Goal: Transaction & Acquisition: Purchase product/service

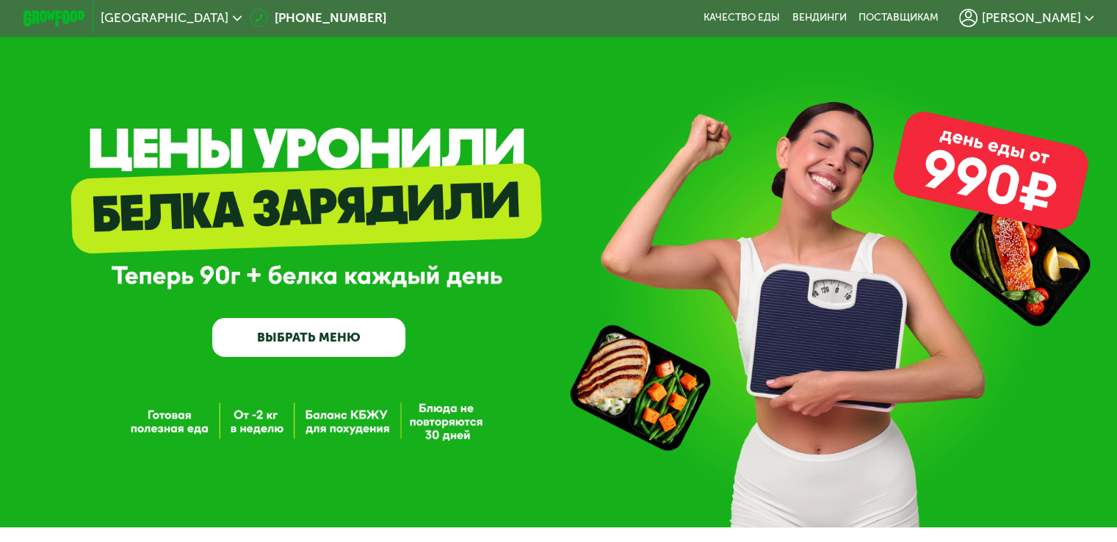
click at [328, 339] on link "ВЫБРАТЬ МЕНЮ" at bounding box center [308, 337] width 193 height 39
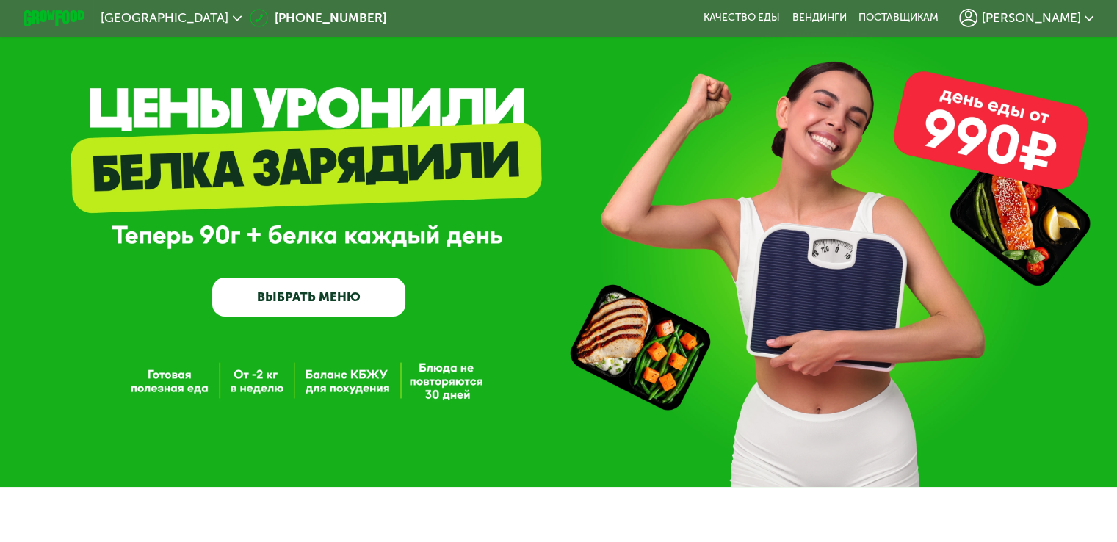
scroll to position [76, 0]
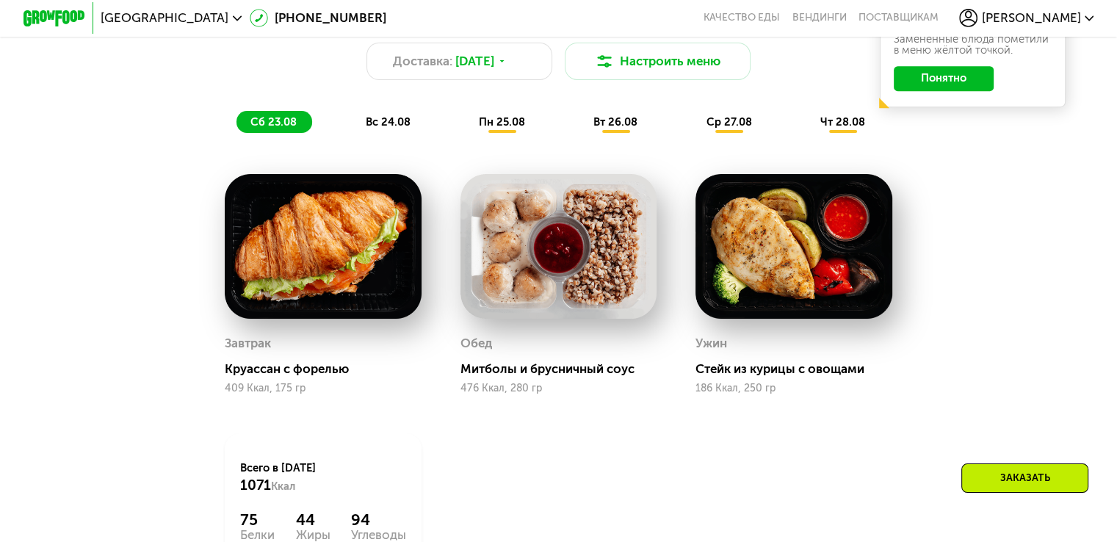
scroll to position [881, 0]
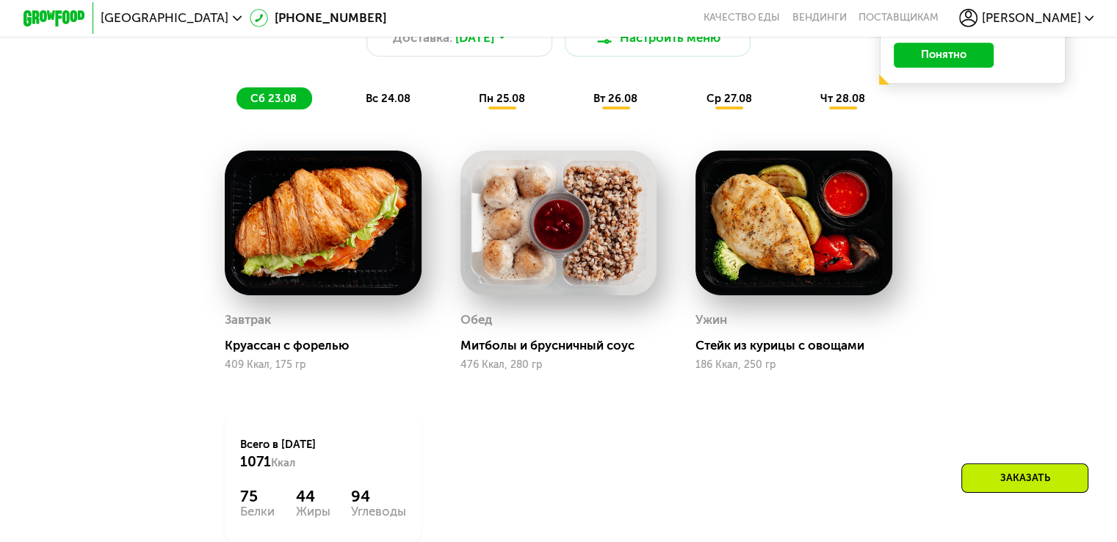
click at [620, 105] on span "вт 26.08" at bounding box center [615, 98] width 44 height 13
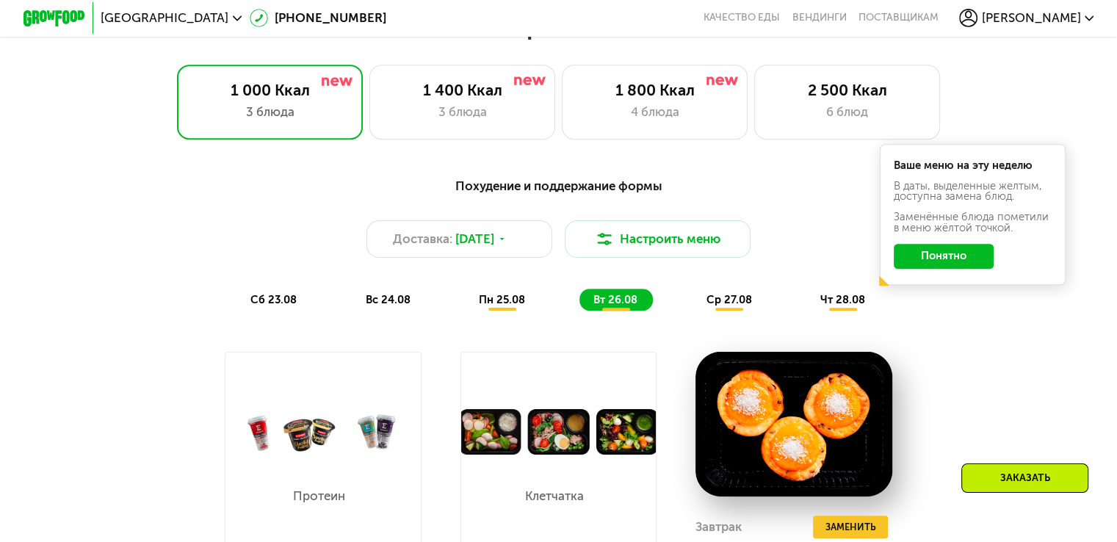
scroll to position [661, 0]
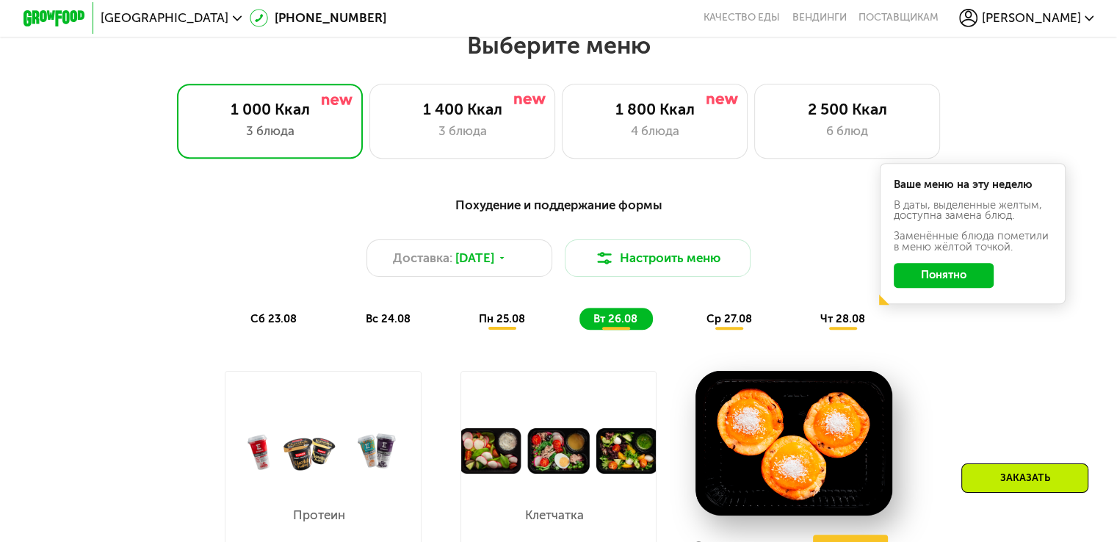
click at [273, 325] on span "сб 23.08" at bounding box center [273, 318] width 46 height 13
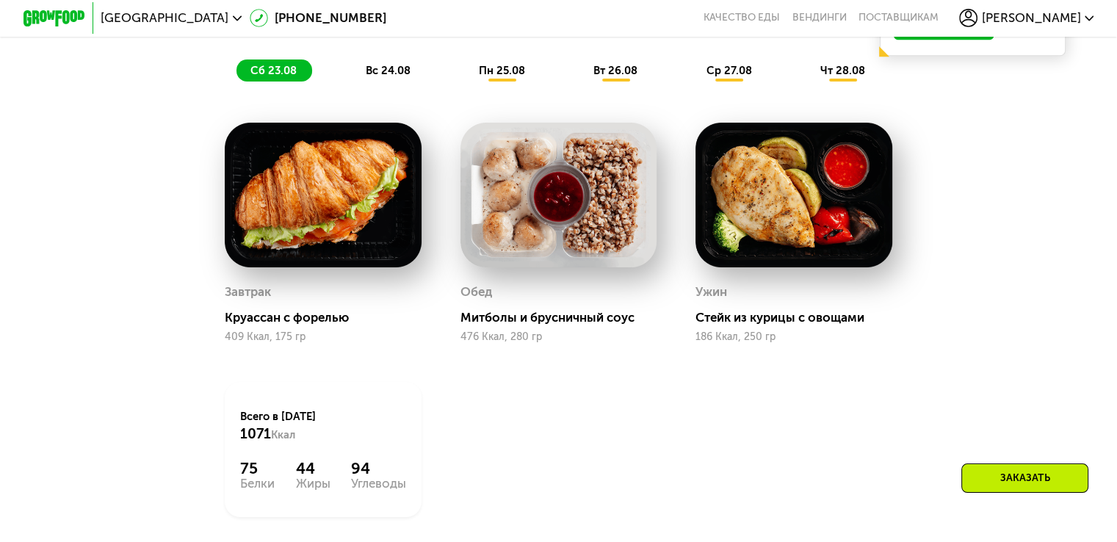
scroll to position [734, 0]
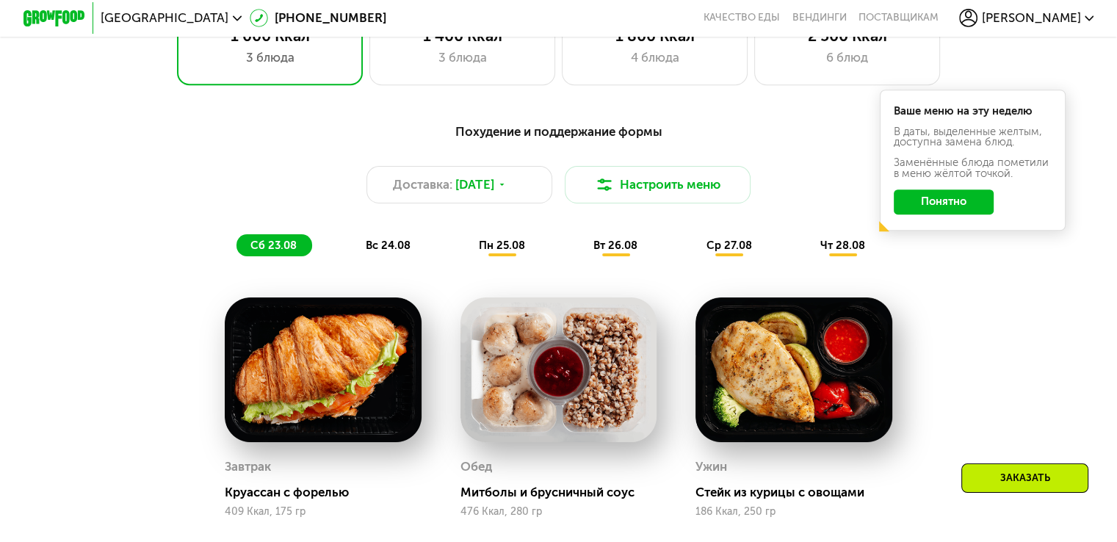
click at [733, 251] on span "ср 27.08" at bounding box center [728, 245] width 46 height 13
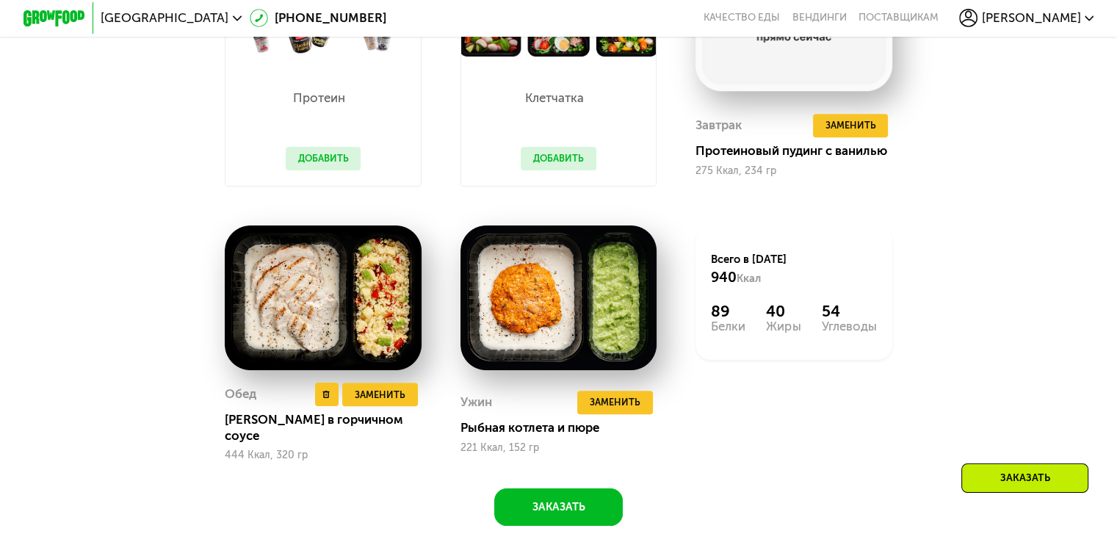
scroll to position [1175, 0]
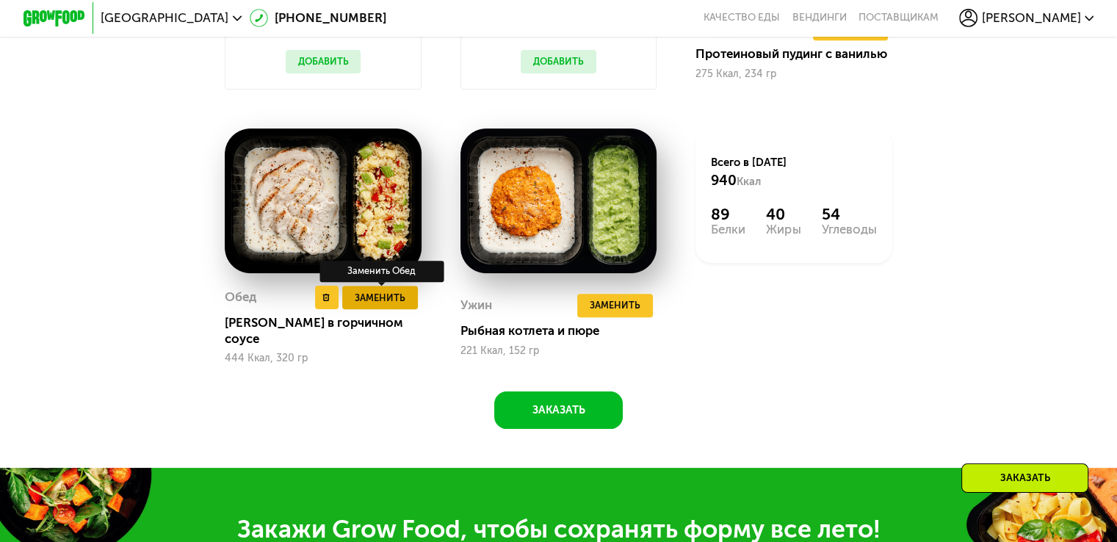
drag, startPoint x: 390, startPoint y: 287, endPoint x: 384, endPoint y: 307, distance: 20.7
click at [389, 296] on div "Обед Удалить Обед Заменить Заменить [PERSON_NAME] в горчичном соусе 444 Ккал, 3…" at bounding box center [323, 246] width 197 height 236
click at [380, 305] on span "Заменить" at bounding box center [380, 297] width 51 height 15
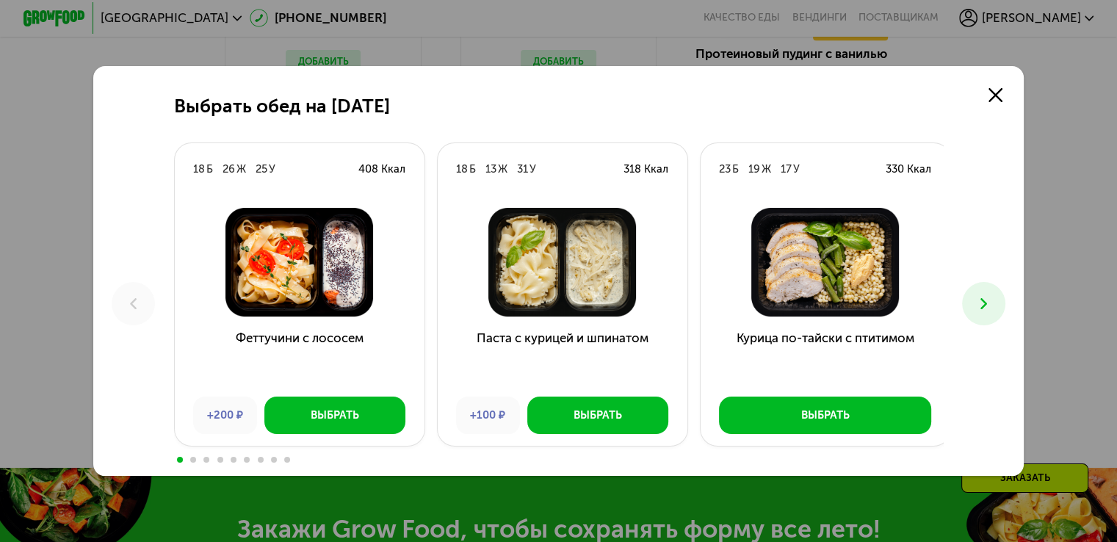
click at [981, 296] on icon at bounding box center [983, 303] width 18 height 18
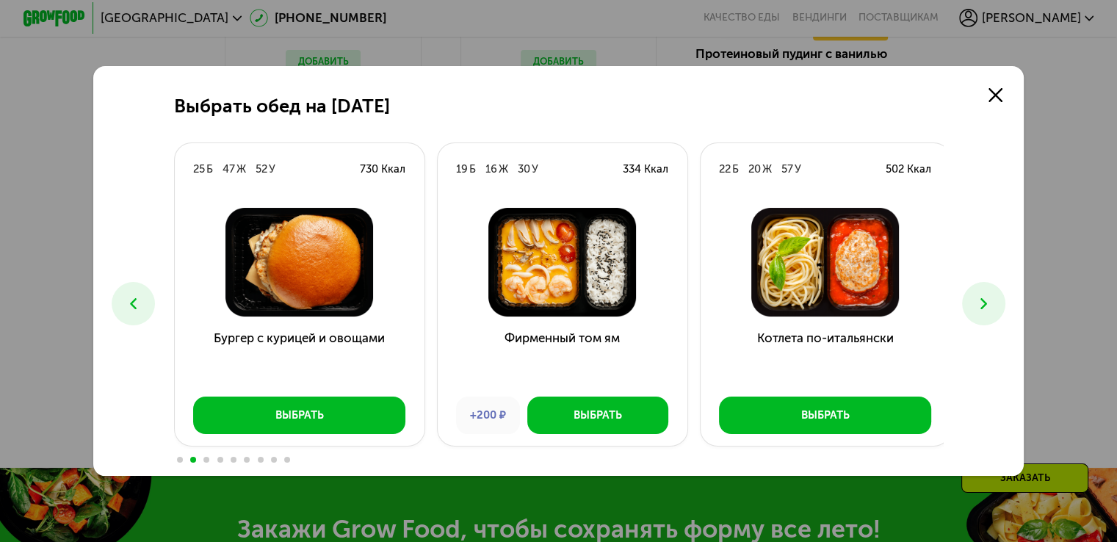
click at [981, 296] on icon at bounding box center [983, 303] width 18 height 18
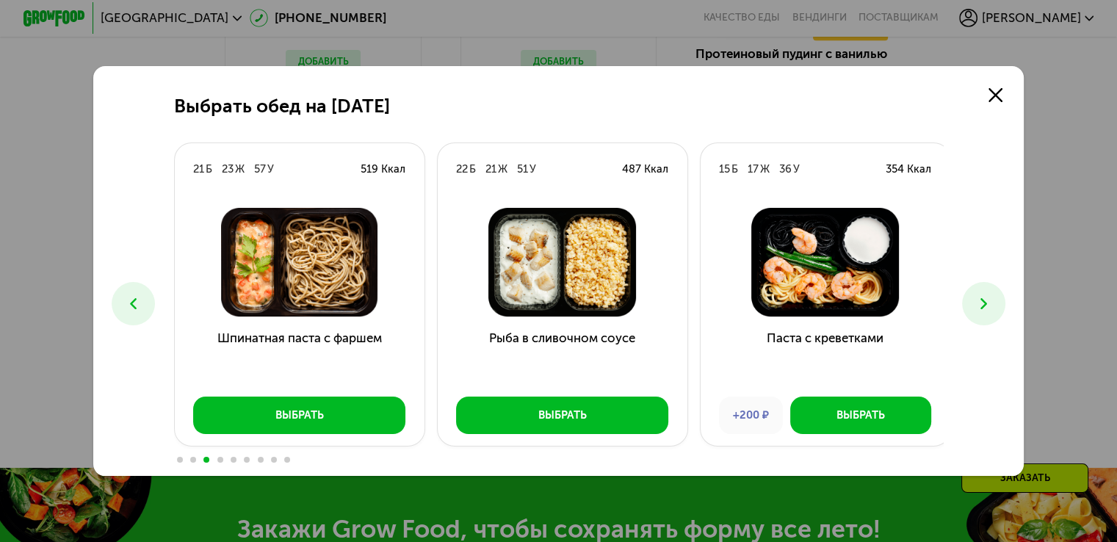
click at [981, 296] on icon at bounding box center [983, 303] width 18 height 18
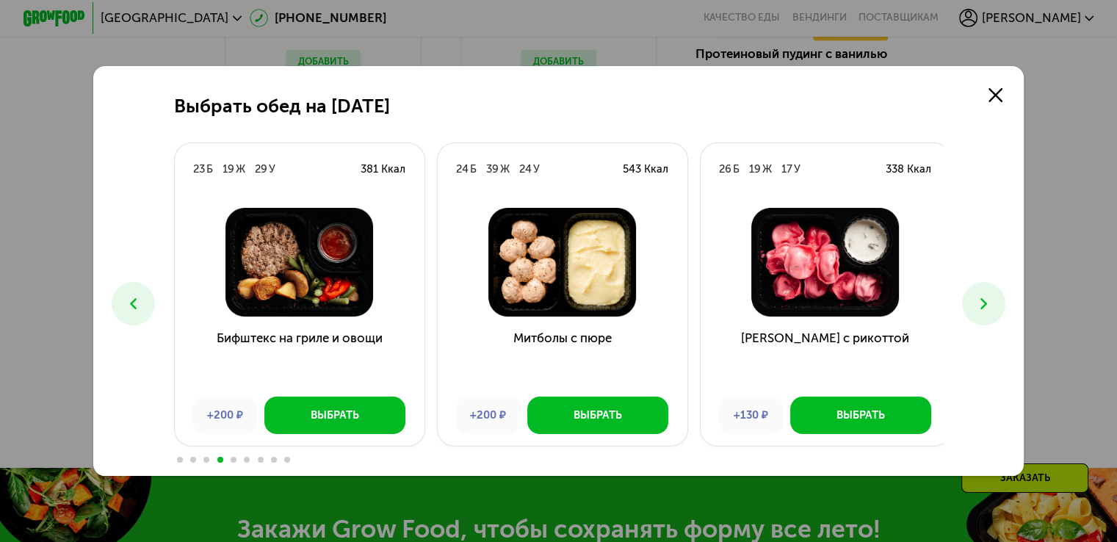
click at [981, 296] on icon at bounding box center [983, 303] width 18 height 18
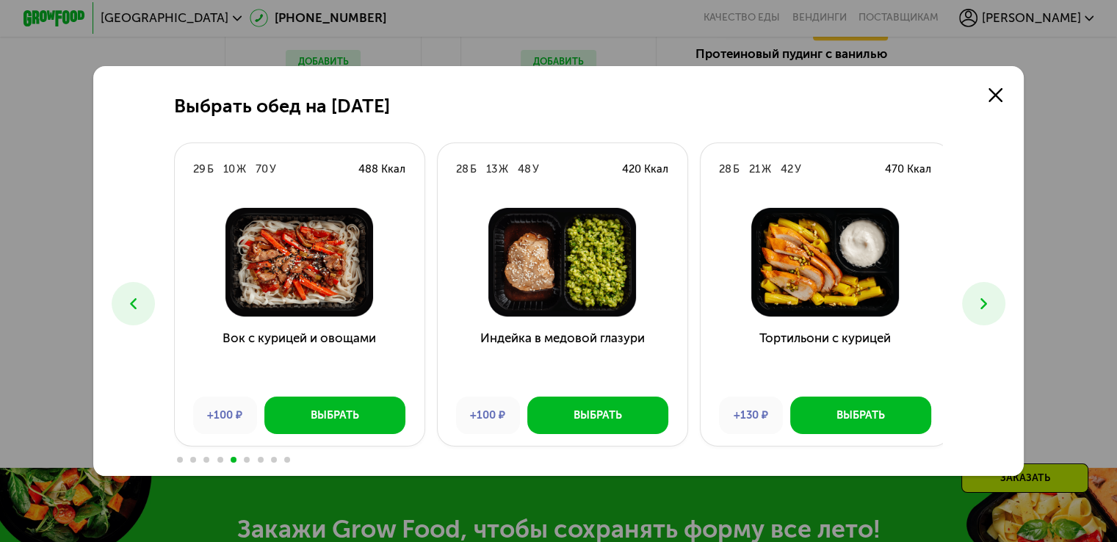
click at [981, 296] on icon at bounding box center [983, 303] width 18 height 18
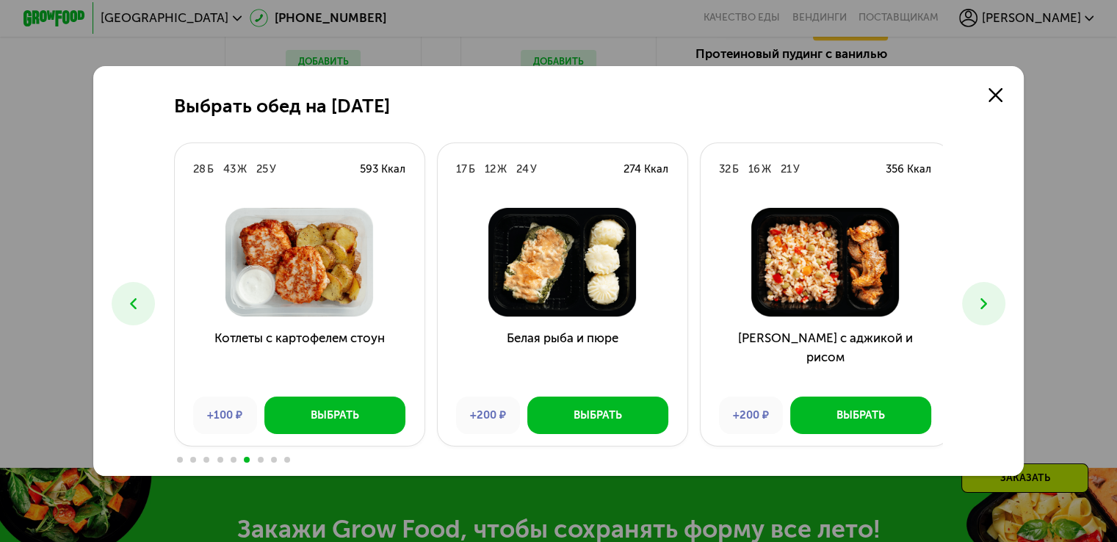
click at [981, 296] on icon at bounding box center [983, 303] width 18 height 18
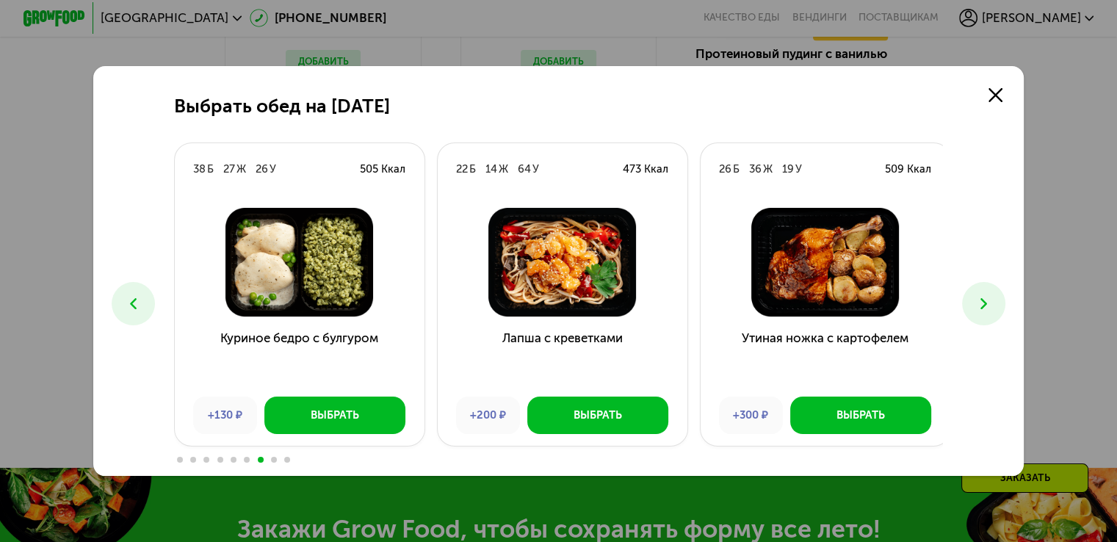
click at [981, 296] on icon at bounding box center [983, 303] width 18 height 18
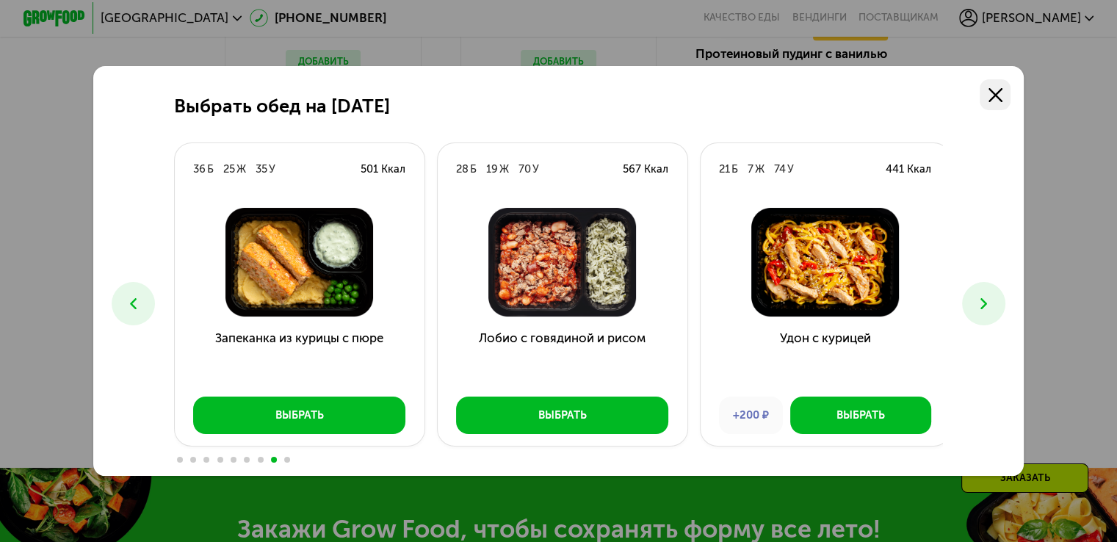
click at [997, 97] on icon at bounding box center [995, 95] width 14 height 14
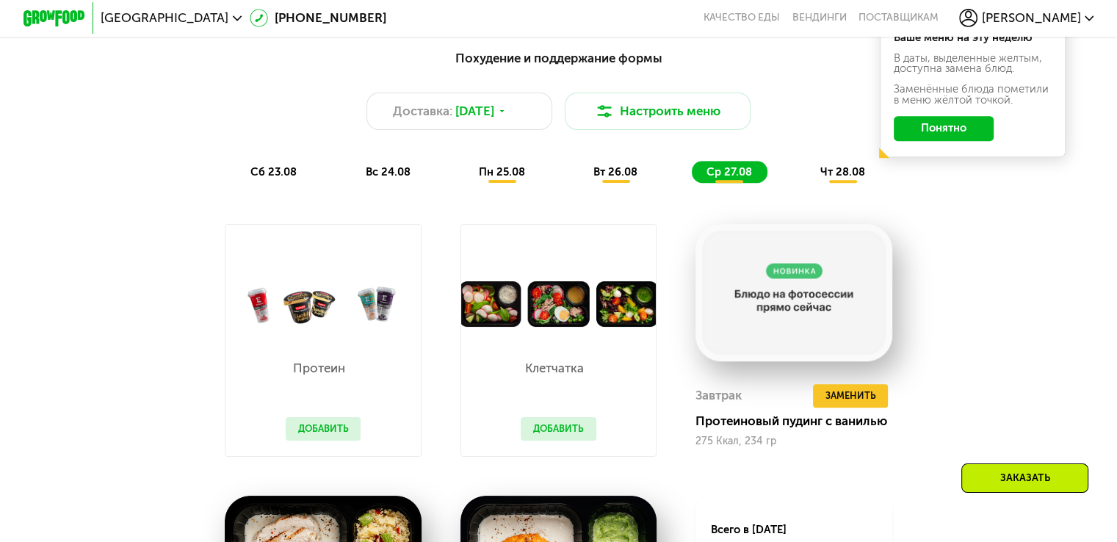
scroll to position [587, 0]
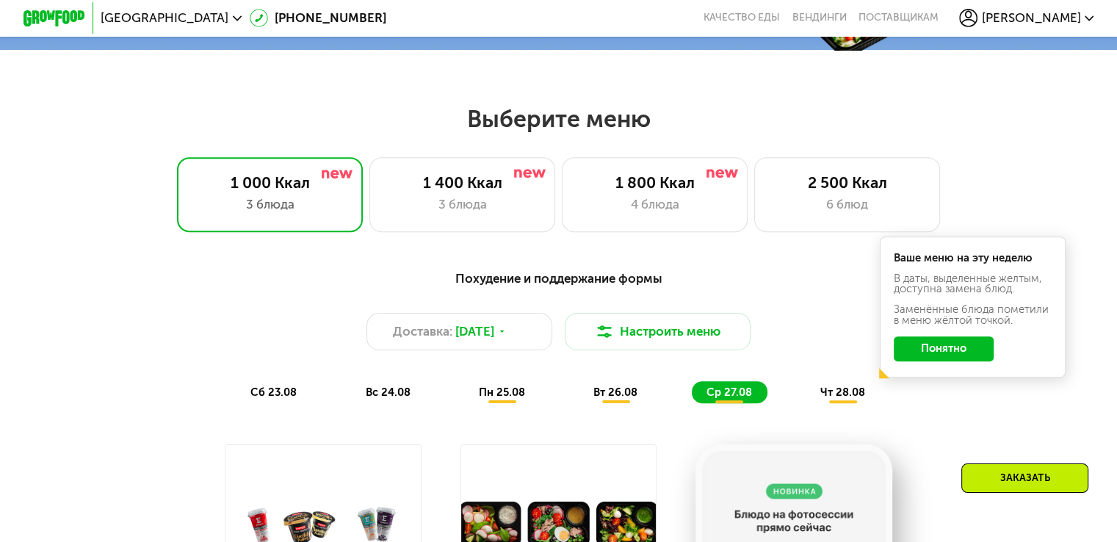
click at [843, 399] on span "чт 28.08" at bounding box center [842, 391] width 45 height 13
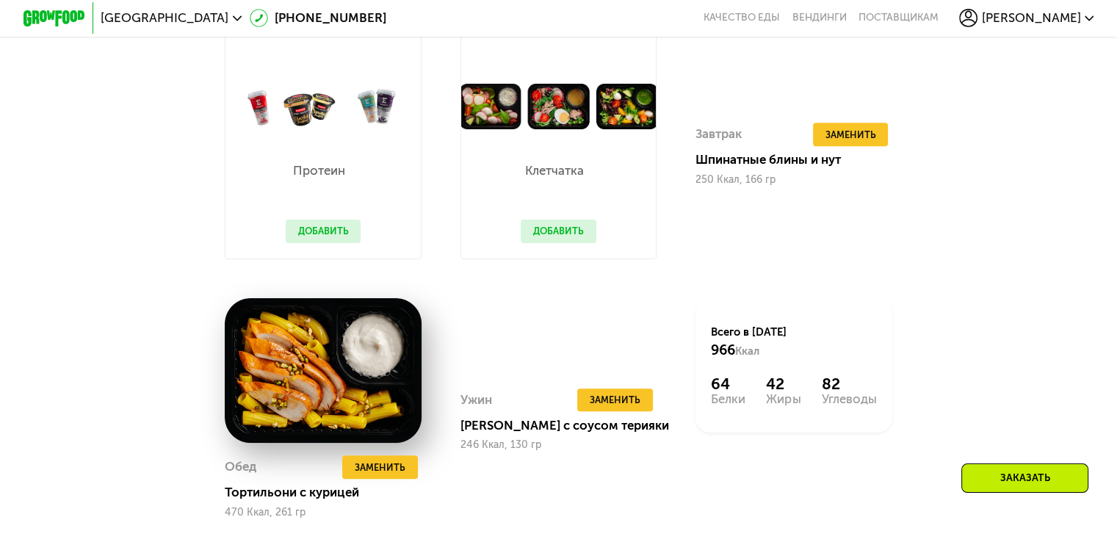
scroll to position [1101, 0]
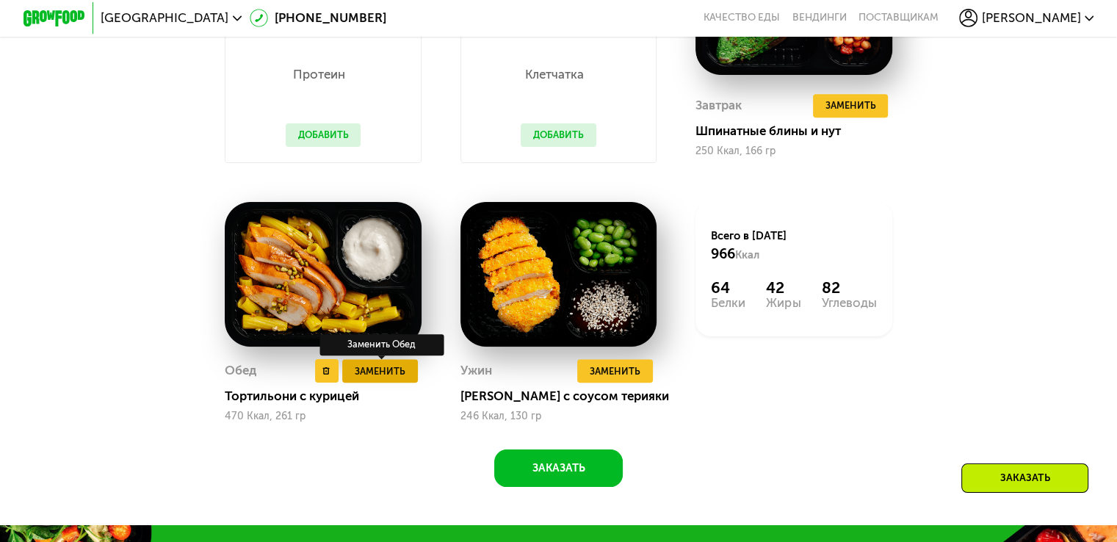
click at [388, 379] on span "Заменить" at bounding box center [380, 370] width 51 height 15
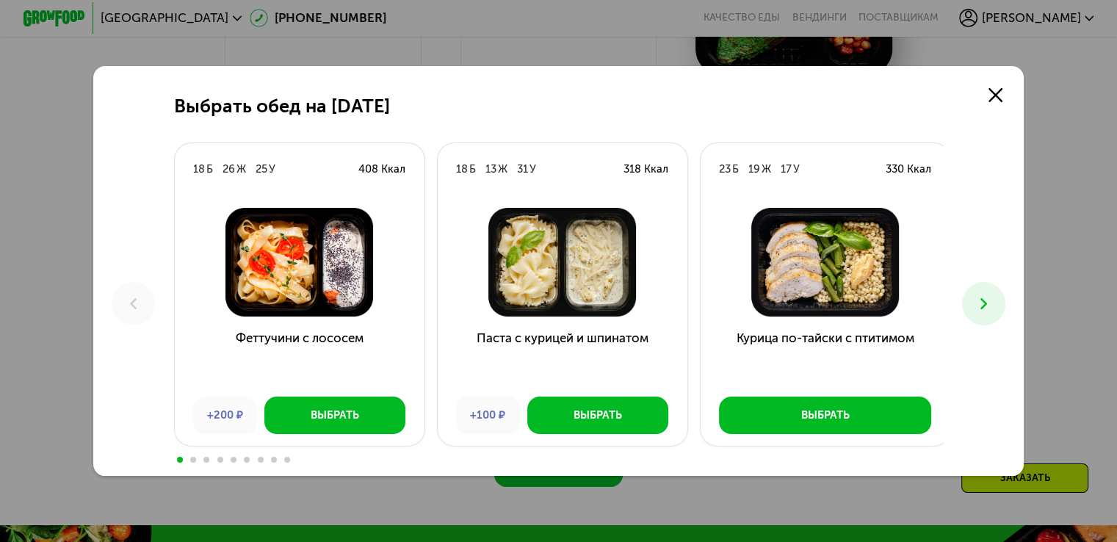
click at [985, 302] on icon at bounding box center [983, 303] width 18 height 18
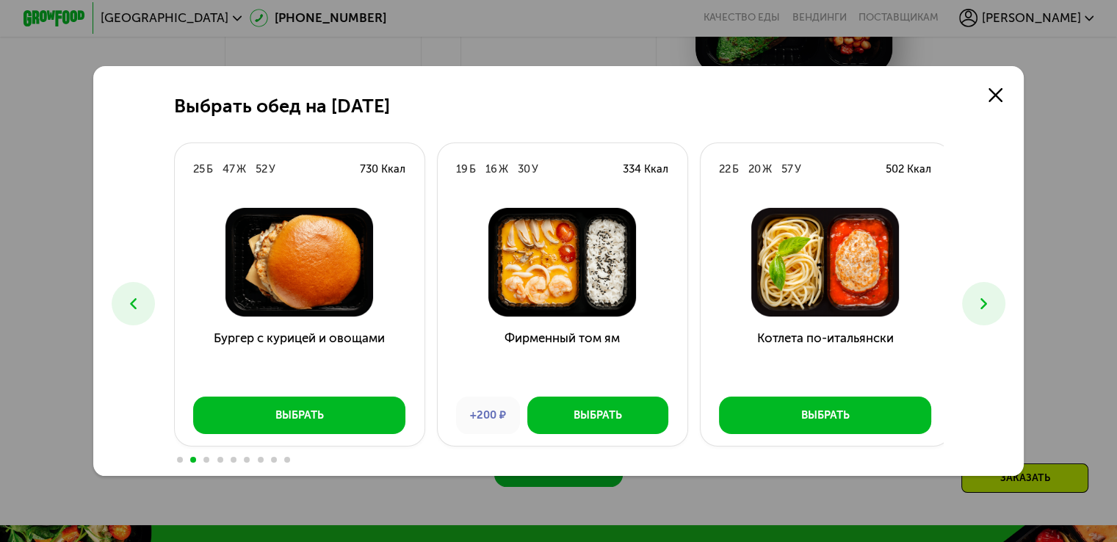
click at [984, 300] on icon at bounding box center [983, 303] width 18 height 18
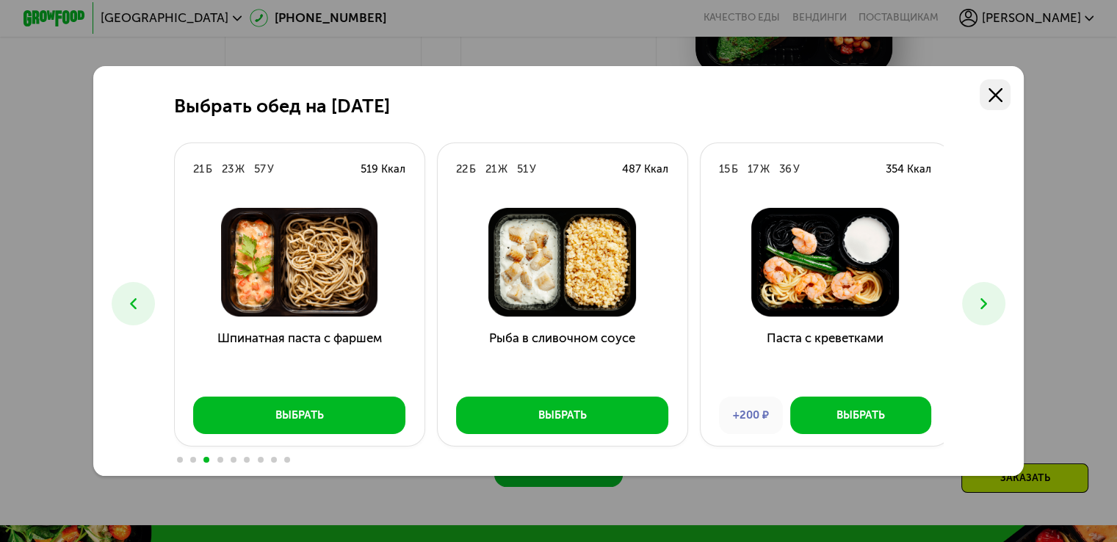
click at [1002, 88] on icon at bounding box center [995, 95] width 14 height 14
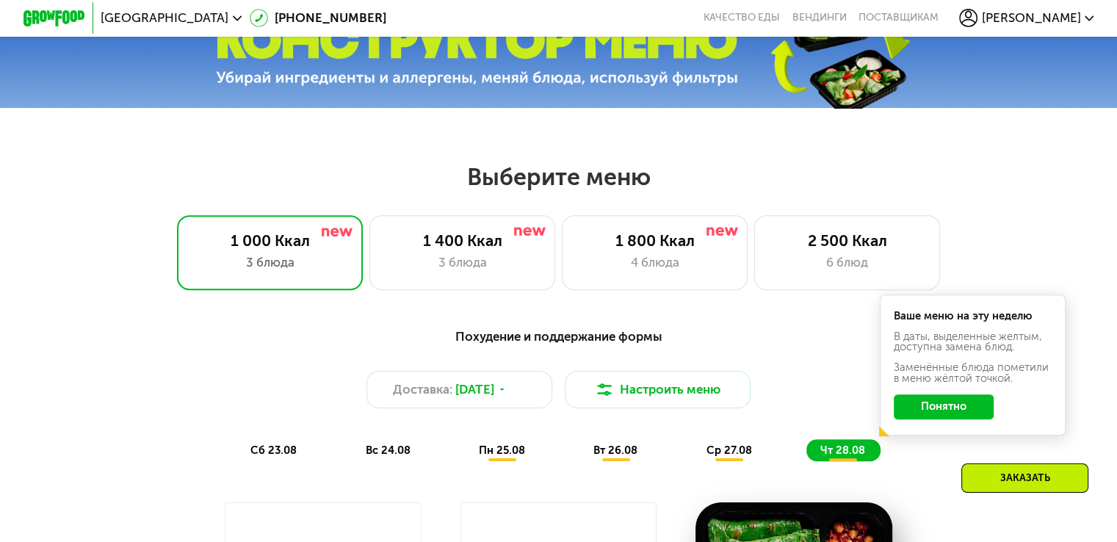
scroll to position [440, 0]
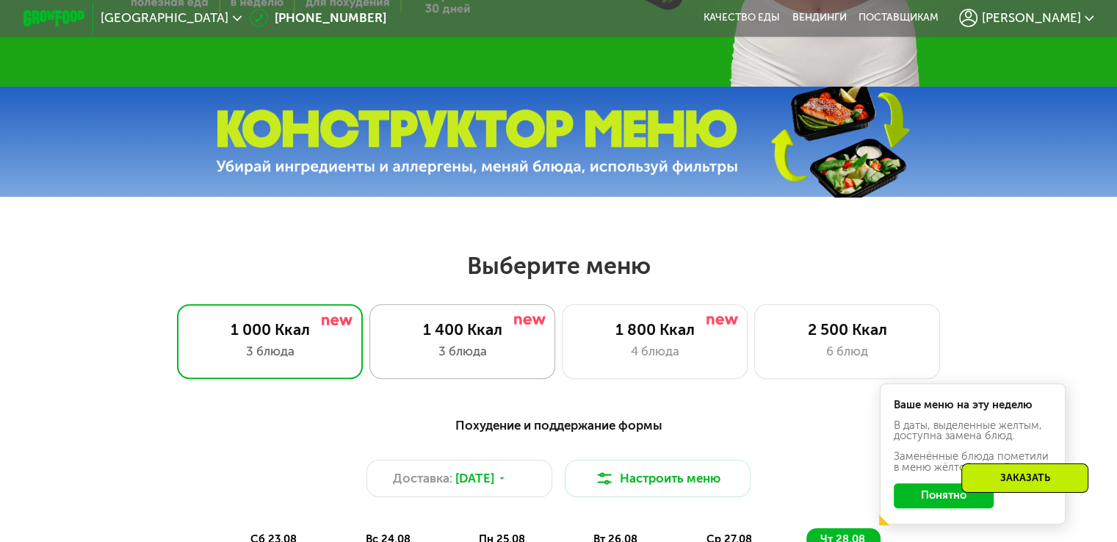
click at [461, 338] on div "1 400 Ккал" at bounding box center [461, 329] width 153 height 18
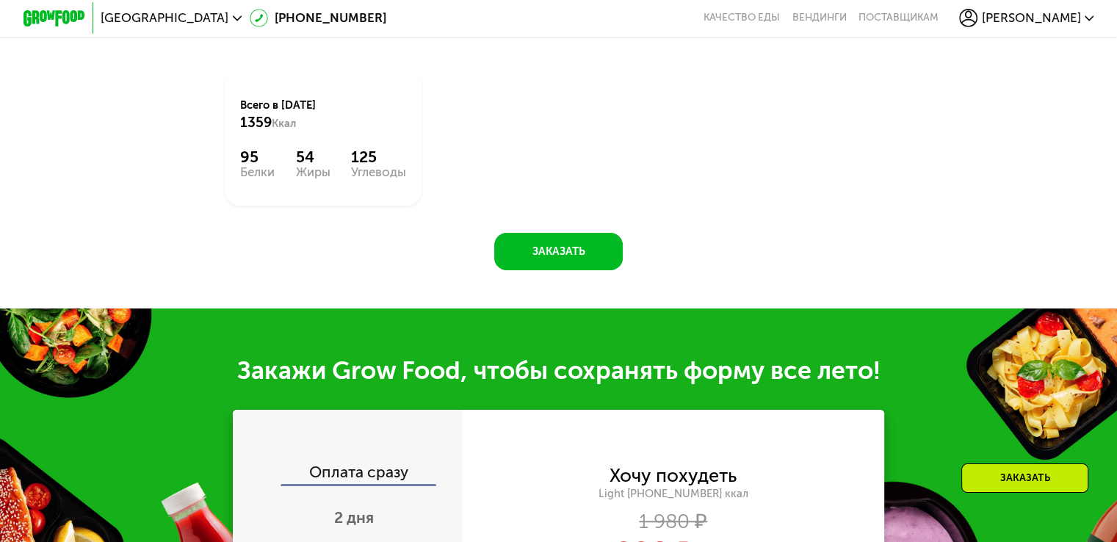
scroll to position [734, 0]
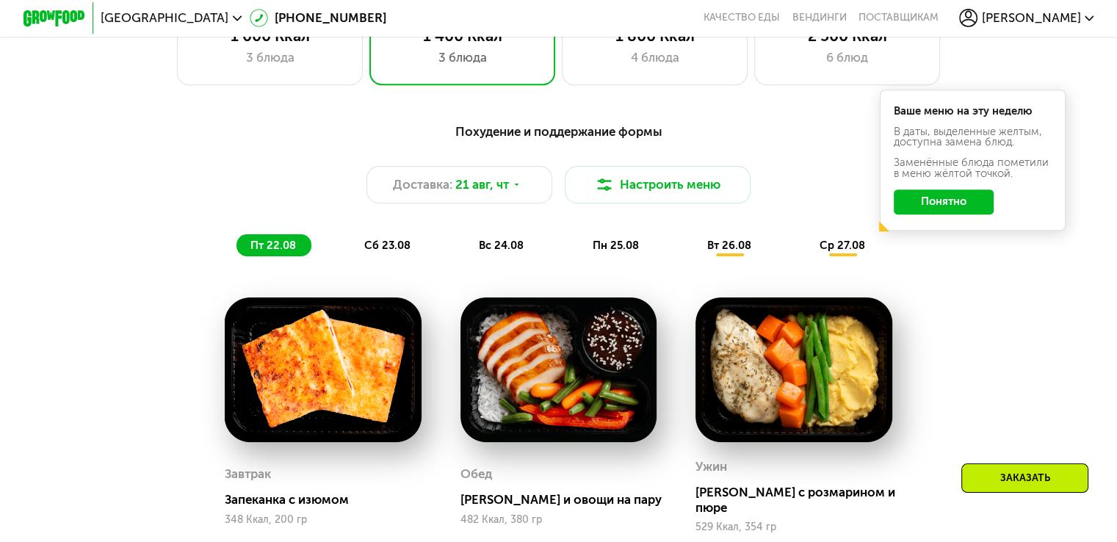
click at [814, 250] on div "ср 27.08" at bounding box center [842, 245] width 75 height 22
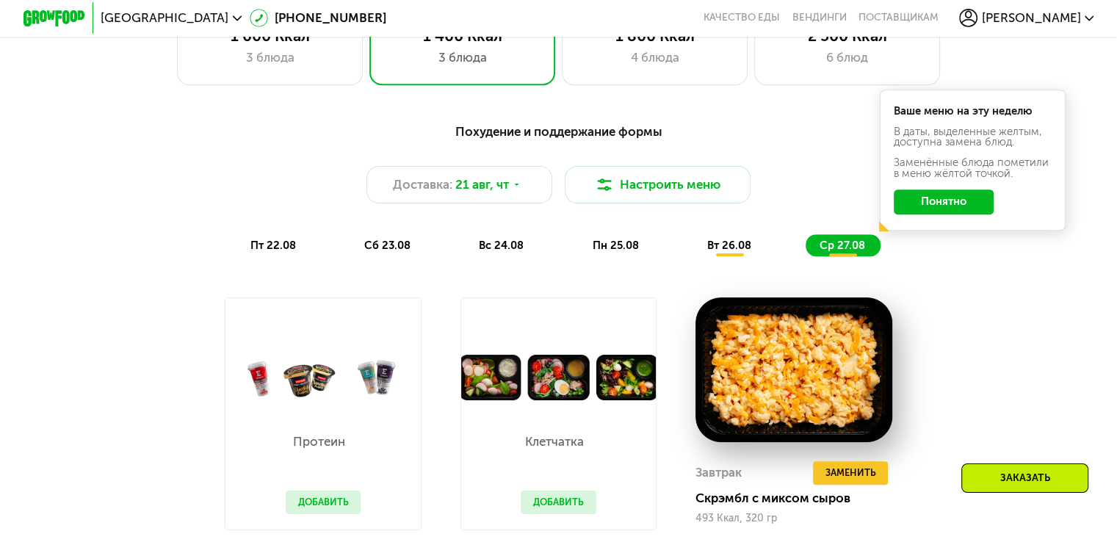
drag, startPoint x: 947, startPoint y: 204, endPoint x: 951, endPoint y: 308, distance: 104.3
click at [945, 205] on button "Понятно" at bounding box center [943, 201] width 100 height 25
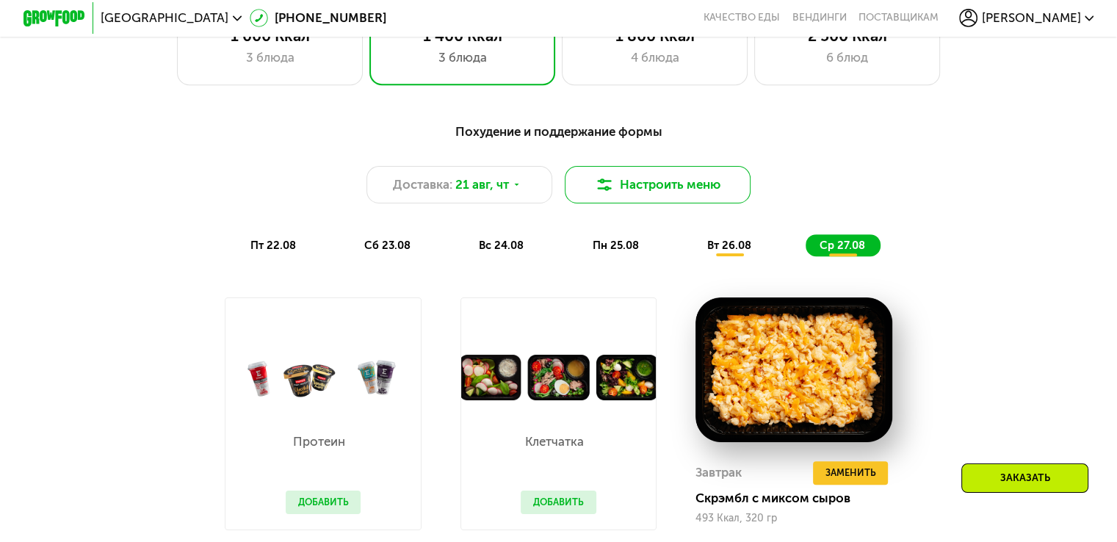
click at [684, 195] on button "Настроить меню" at bounding box center [658, 184] width 186 height 37
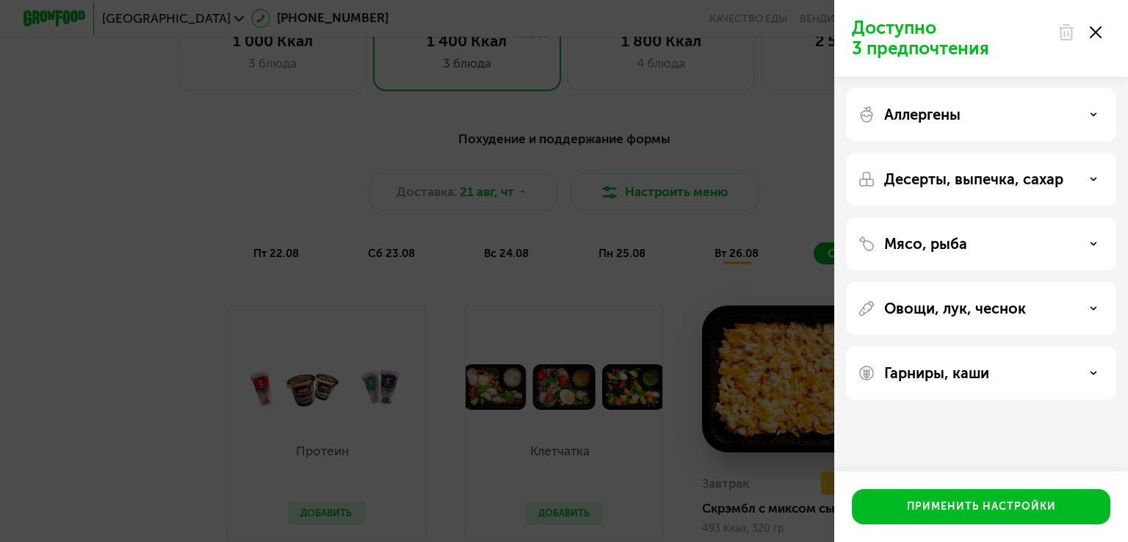
click at [769, 181] on div "Доступно 3 предпочтения Аллергены Десерты, выпечка, сахар Мясо, рыба Овощи, лук…" at bounding box center [564, 271] width 1128 height 542
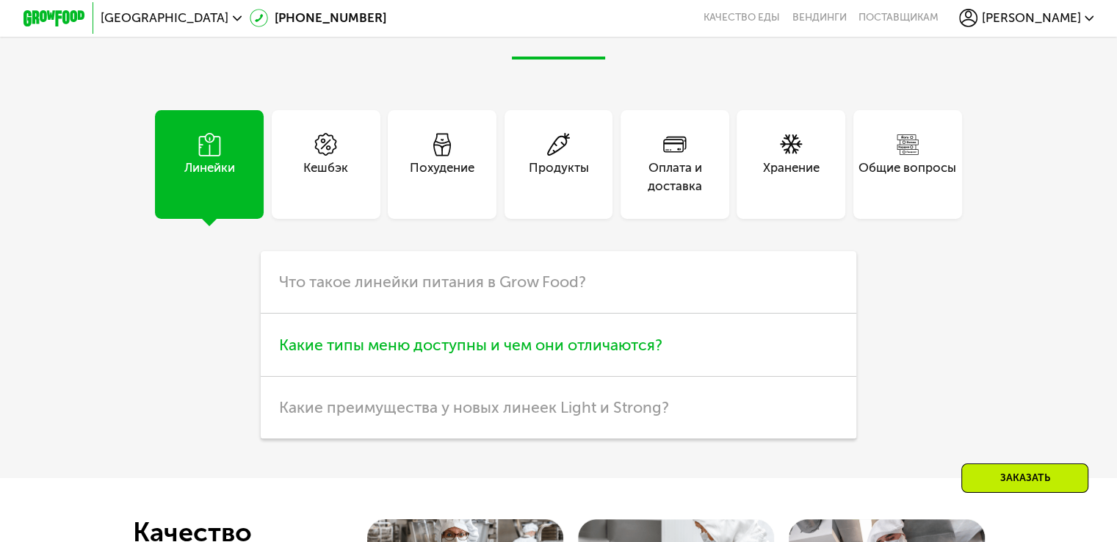
scroll to position [3773, 0]
